Goal: Browse casually

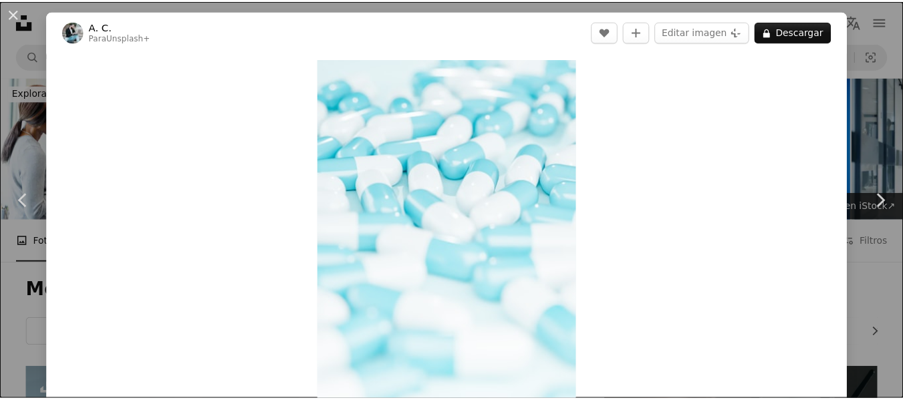
scroll to position [1573, 0]
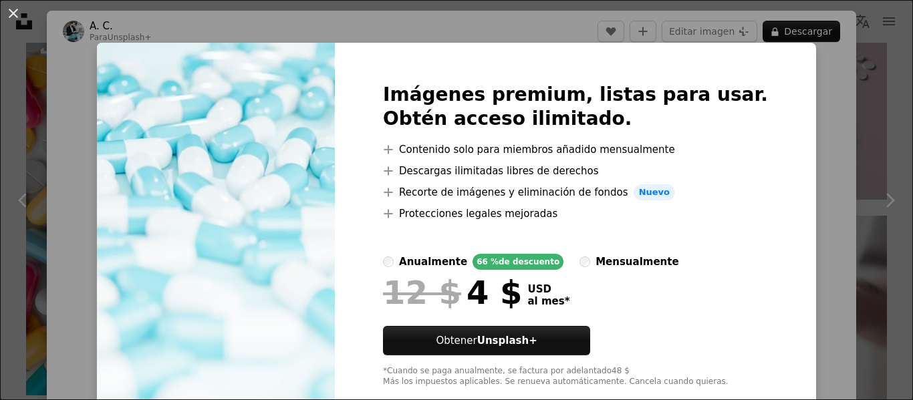
click at [797, 104] on div "An X shape Imágenes premium, listas para usar. Obtén acceso ilimitado. A plus s…" at bounding box center [456, 200] width 913 height 400
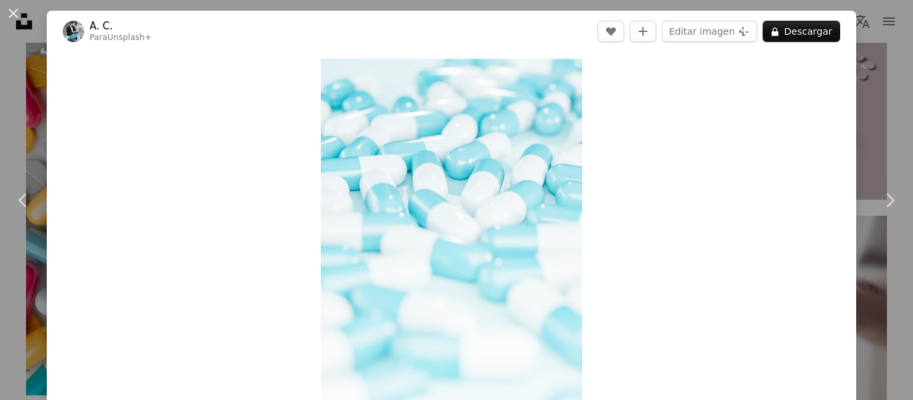
drag, startPoint x: 892, startPoint y: 27, endPoint x: 896, endPoint y: 21, distance: 7.8
click at [896, 21] on div "An X shape Chevron left Chevron right A. C. Para Unsplash+ A heart A plus sign …" at bounding box center [456, 200] width 913 height 400
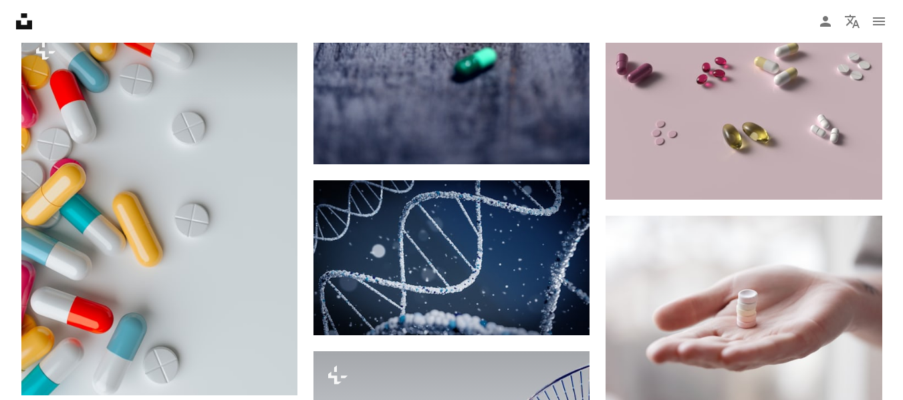
click at [896, 27] on nav "Unsplash logo Página de inicio de Unsplash A photo Pen Tool A compass A stack o…" at bounding box center [451, 21] width 903 height 43
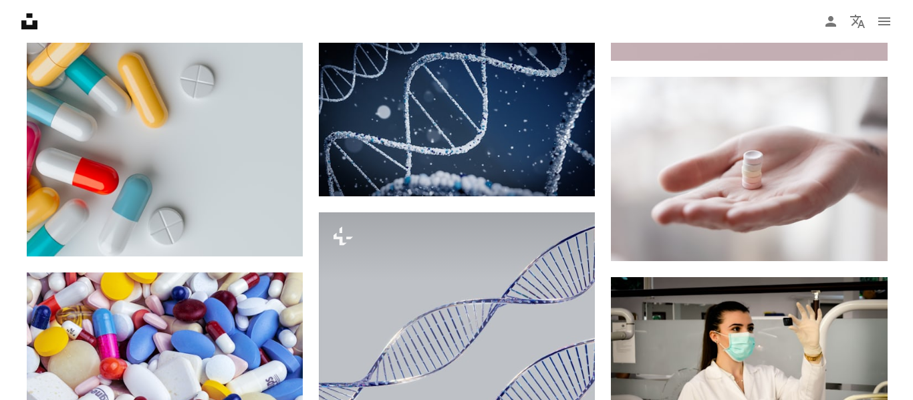
scroll to position [1573, 0]
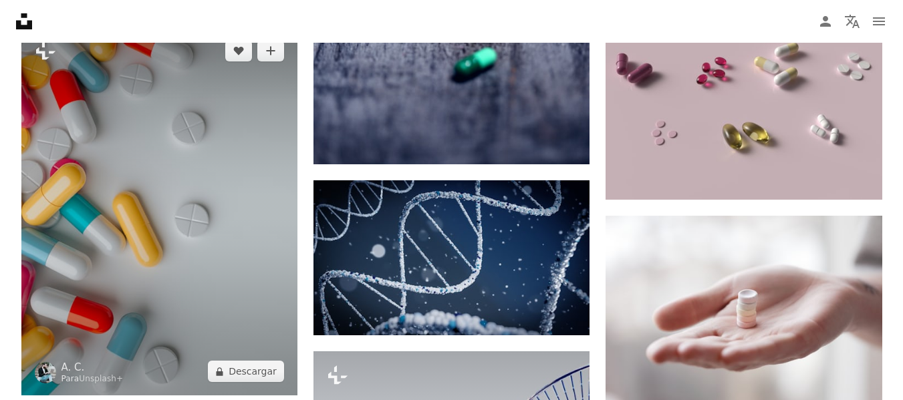
click at [146, 194] on img at bounding box center [159, 211] width 276 height 369
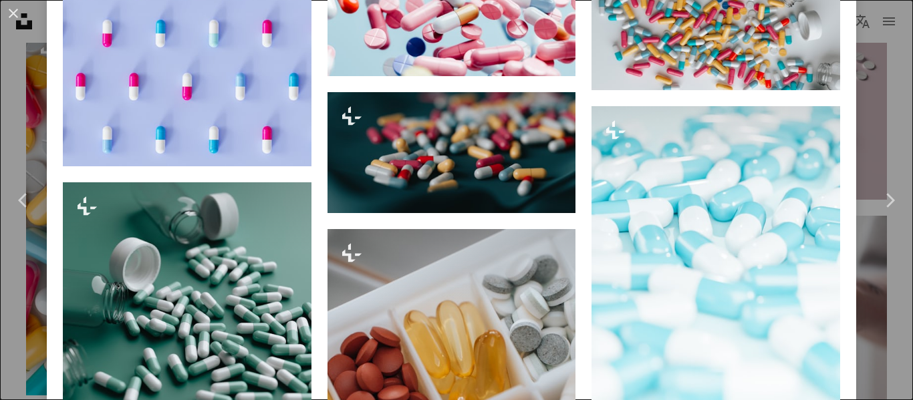
scroll to position [5467, 0]
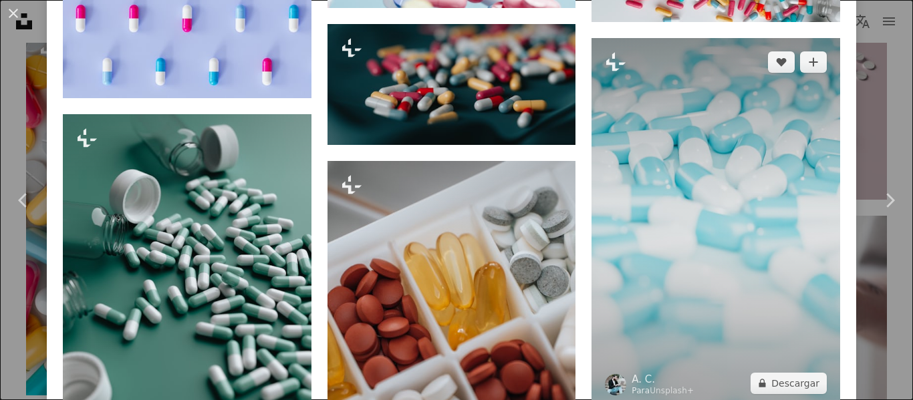
click at [785, 193] on img at bounding box center [715, 223] width 249 height 370
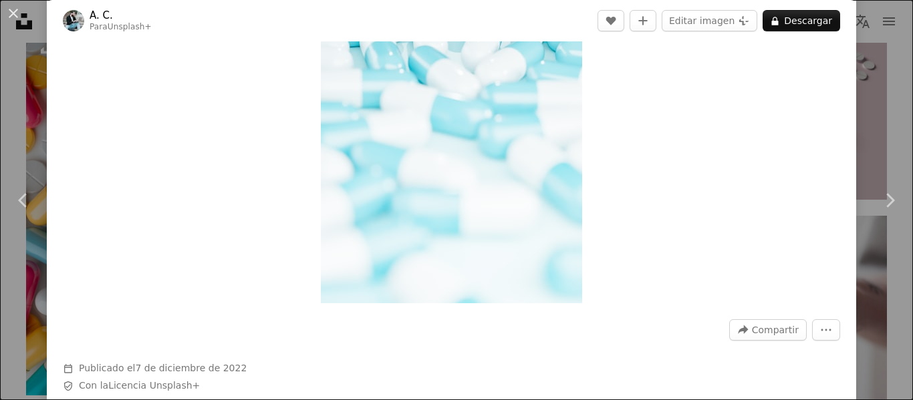
scroll to position [59, 0]
